Goal: Task Accomplishment & Management: Manage account settings

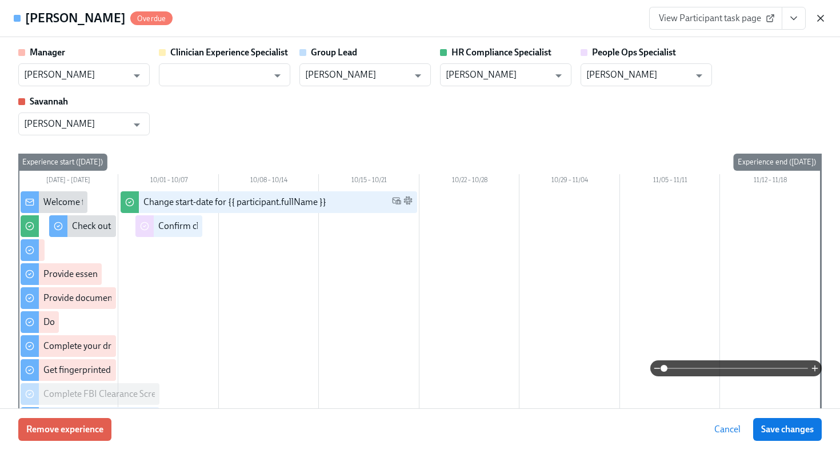
click at [819, 18] on icon "button" at bounding box center [820, 18] width 11 height 11
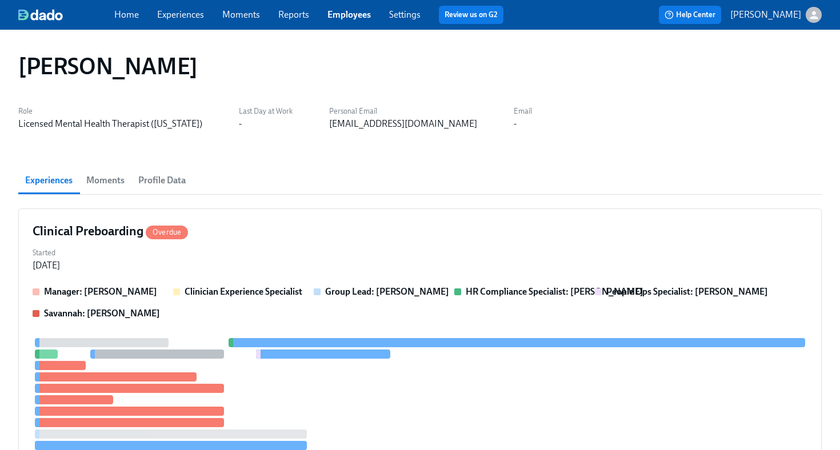
click at [355, 15] on link "Employees" at bounding box center [348, 14] width 43 height 11
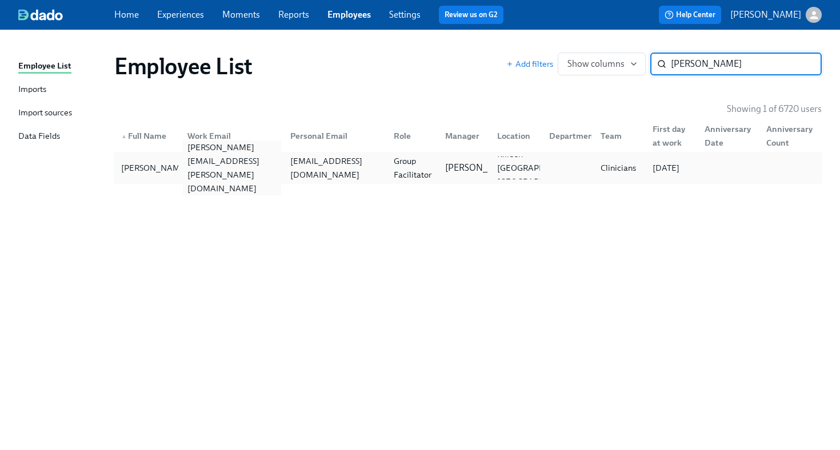
type input "tiffany atkins"
click at [207, 163] on div "tiffany.atkins@charliehealth.com" at bounding box center [232, 168] width 99 height 55
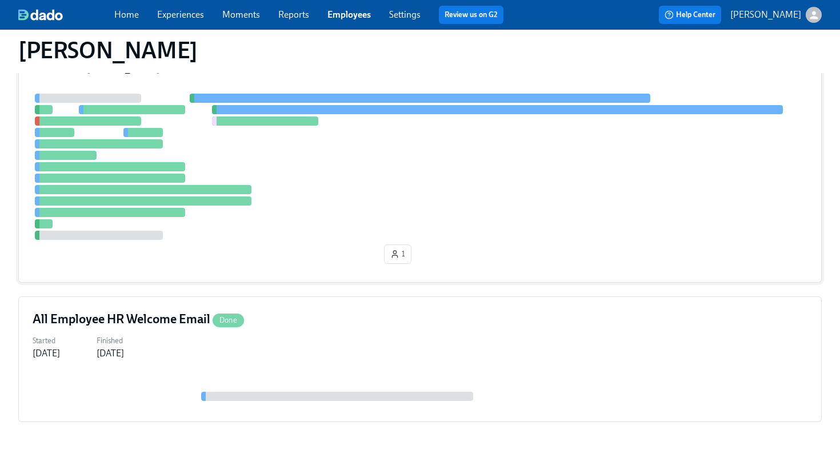
scroll to position [294, 0]
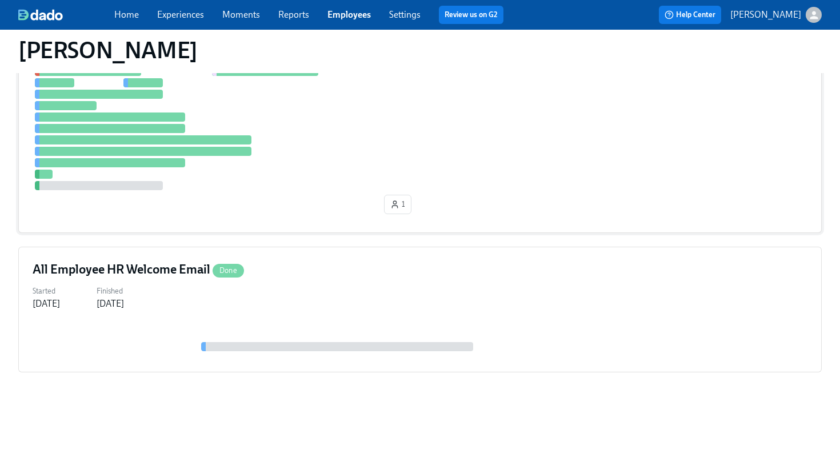
click at [304, 170] on div at bounding box center [420, 117] width 775 height 146
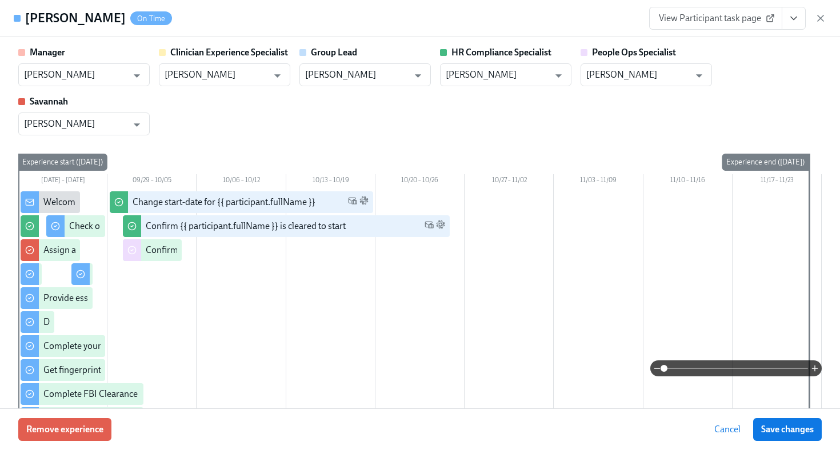
click at [740, 18] on span "View Participant task page" at bounding box center [716, 18] width 114 height 11
click at [794, 22] on icon "View task page" at bounding box center [793, 18] width 11 height 11
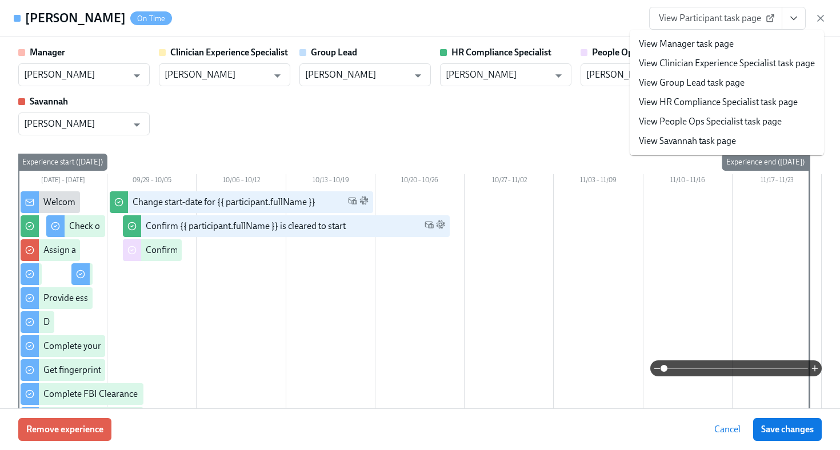
click at [734, 102] on link "View HR Compliance Specialist task page" at bounding box center [718, 102] width 159 height 13
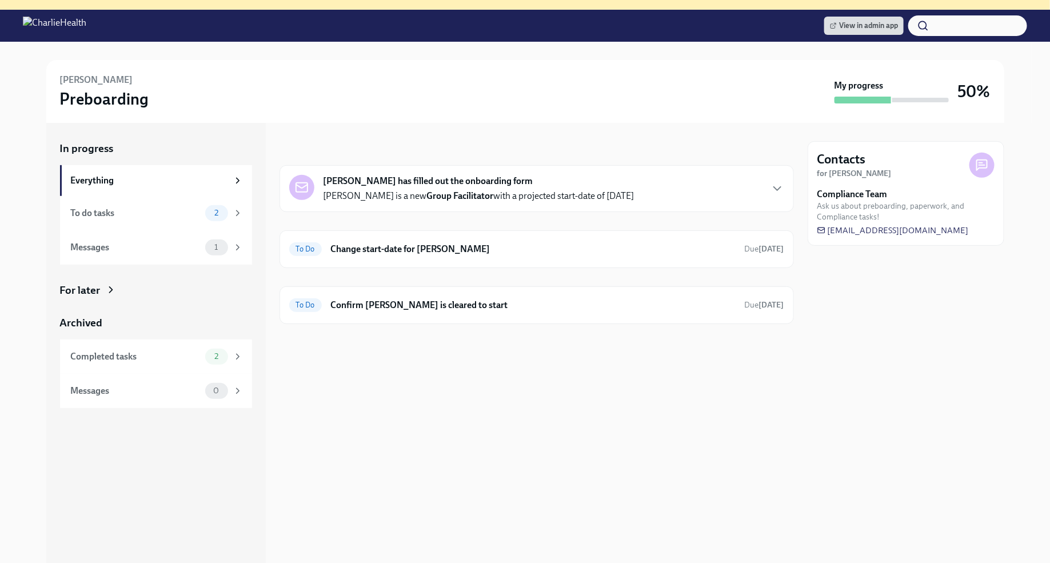
scroll to position [128, 0]
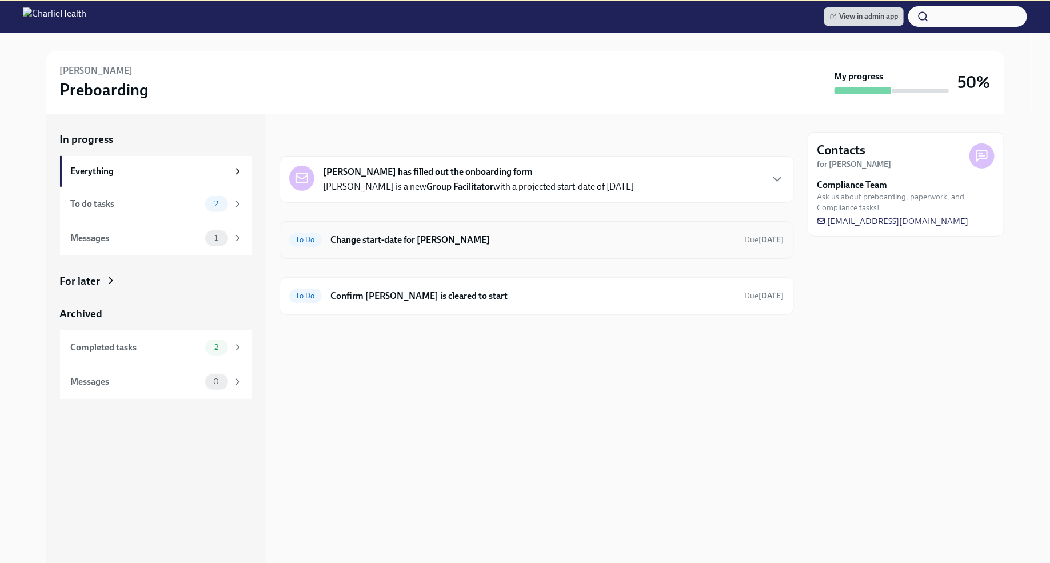
click at [494, 236] on h6 "Change start-date for [PERSON_NAME]" at bounding box center [533, 240] width 405 height 13
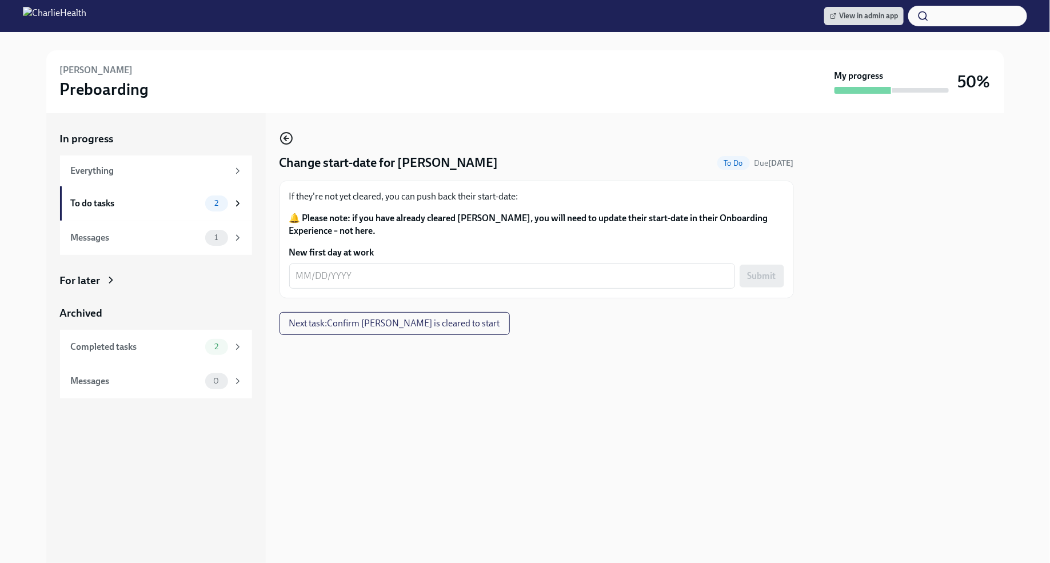
click at [283, 137] on icon "button" at bounding box center [286, 138] width 14 height 14
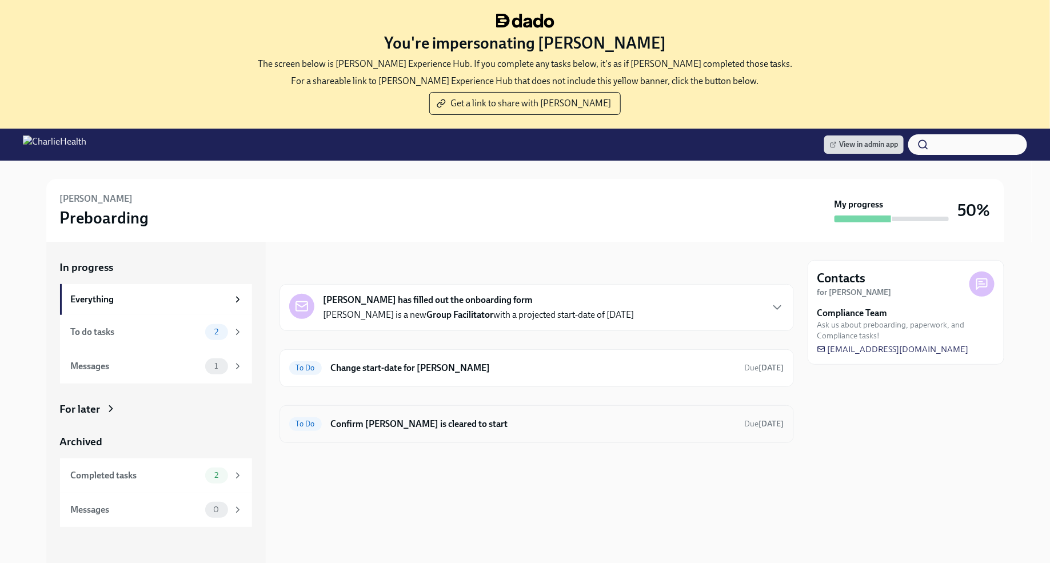
click at [457, 425] on h6 "Confirm [PERSON_NAME] is cleared to start" at bounding box center [533, 424] width 405 height 13
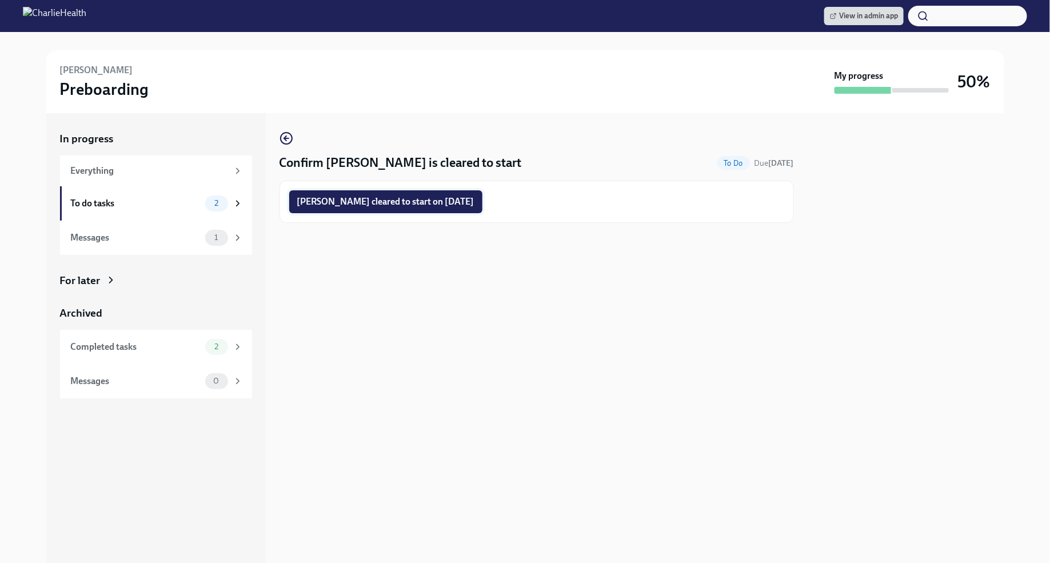
click at [390, 207] on span "[PERSON_NAME] cleared to start on [DATE]" at bounding box center [385, 201] width 177 height 11
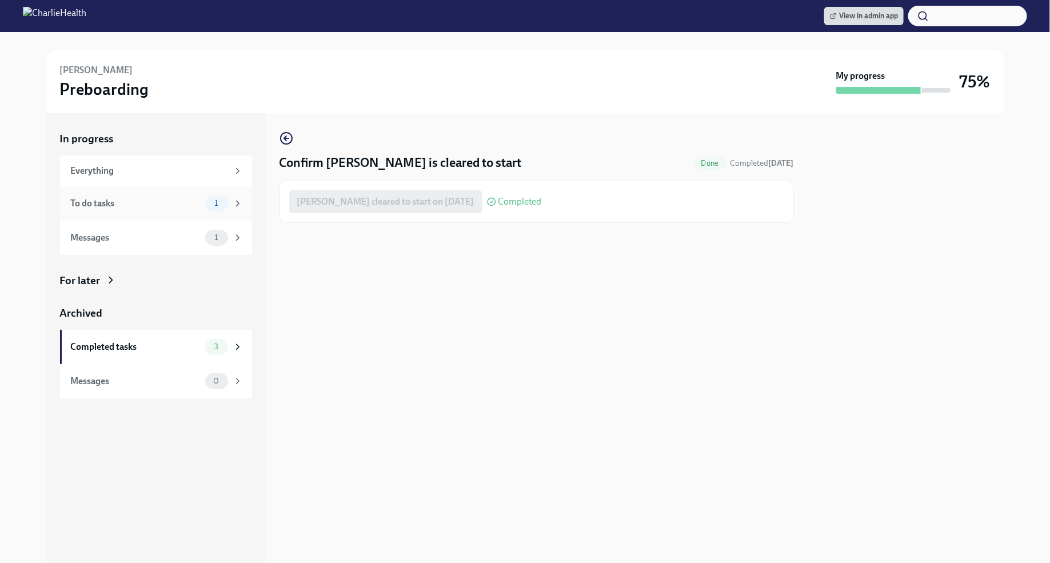
click at [182, 211] on div "To do tasks 1" at bounding box center [156, 203] width 192 height 34
